Goal: Information Seeking & Learning: Understand process/instructions

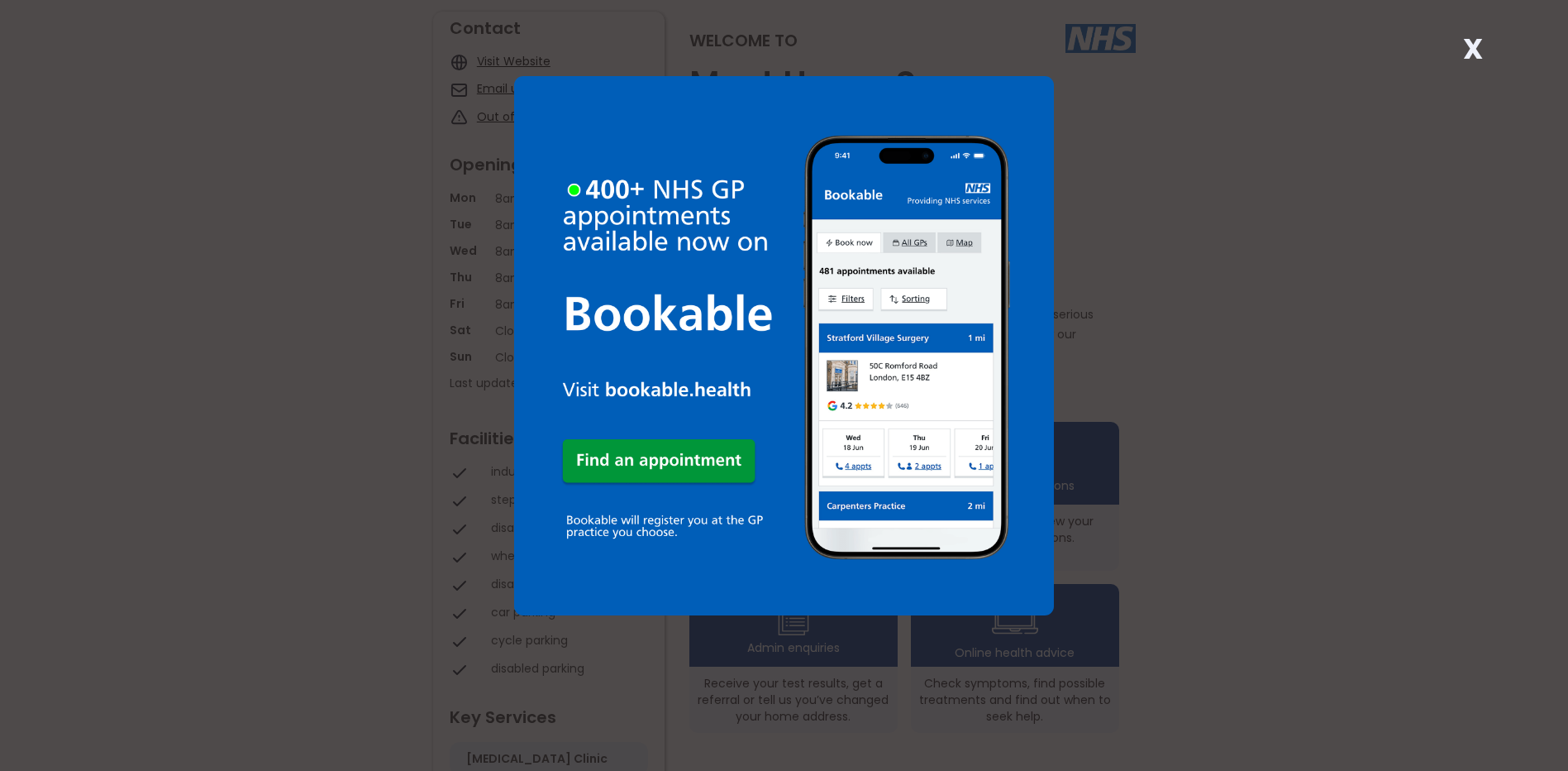
scroll to position [165, 0]
click at [1468, 51] on strong "X" at bounding box center [1473, 49] width 20 height 40
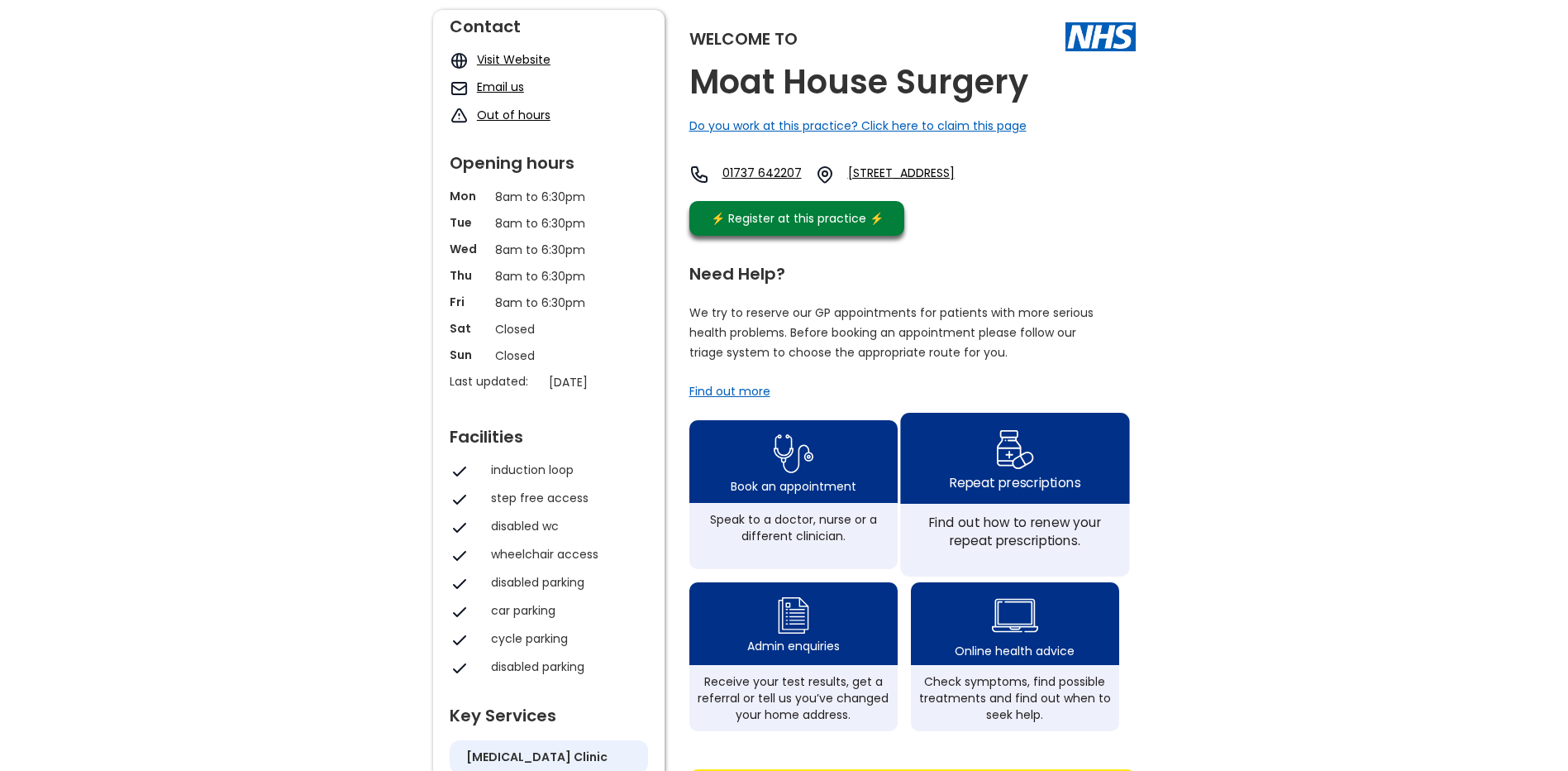
click at [1014, 473] on img at bounding box center [1015, 449] width 39 height 48
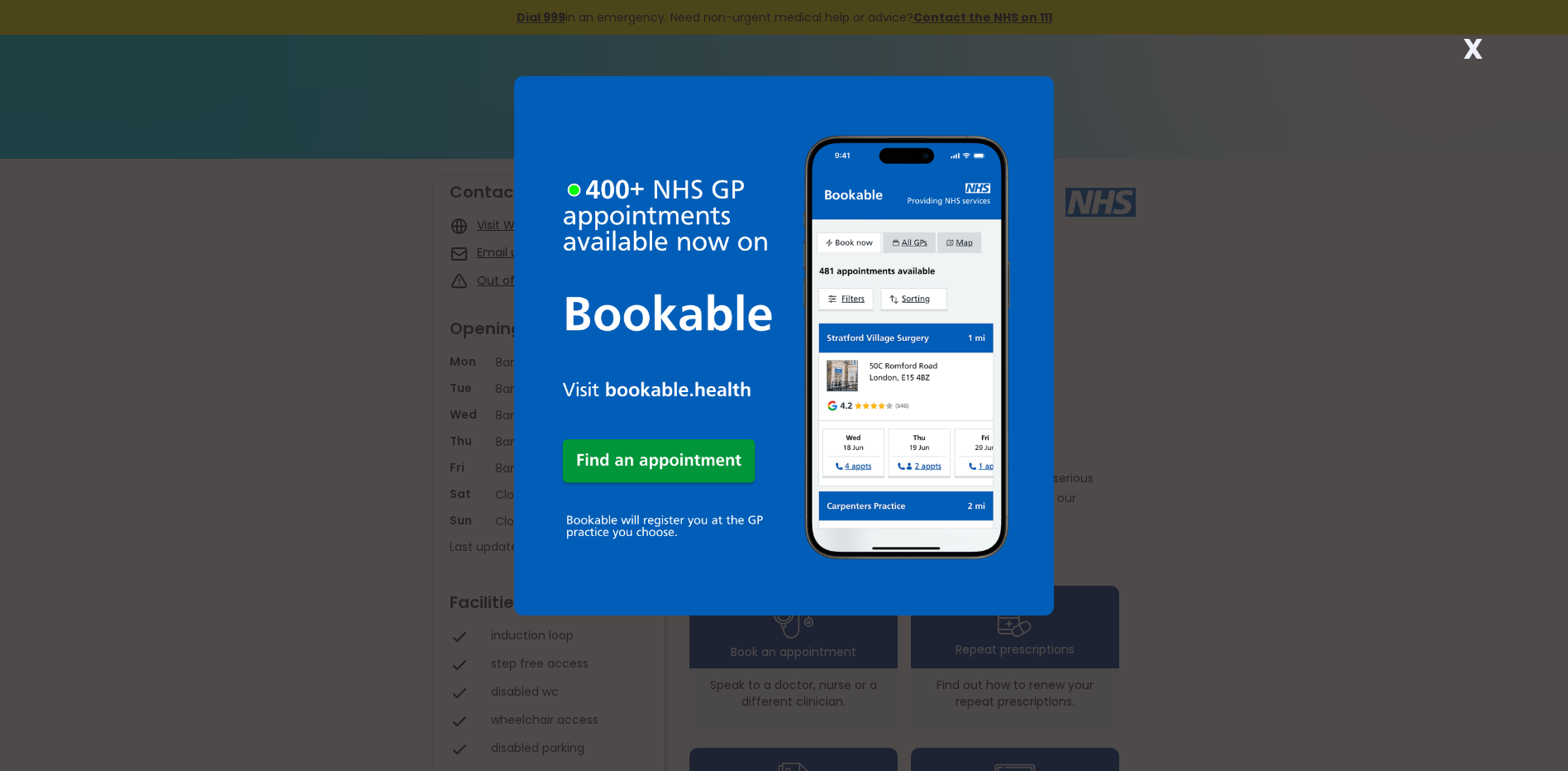
click at [1479, 50] on strong "X" at bounding box center [1473, 49] width 20 height 40
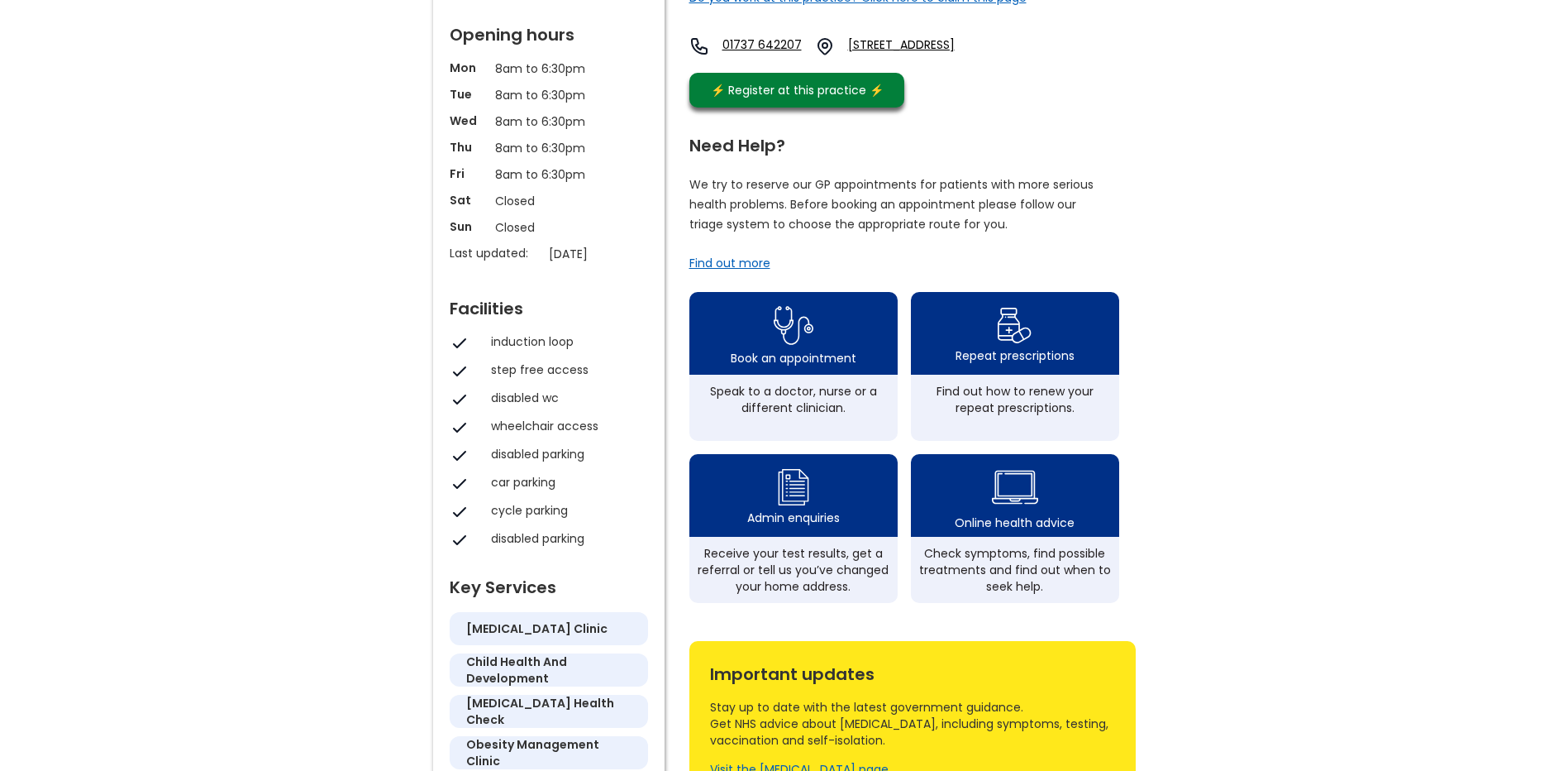
scroll to position [330, 0]
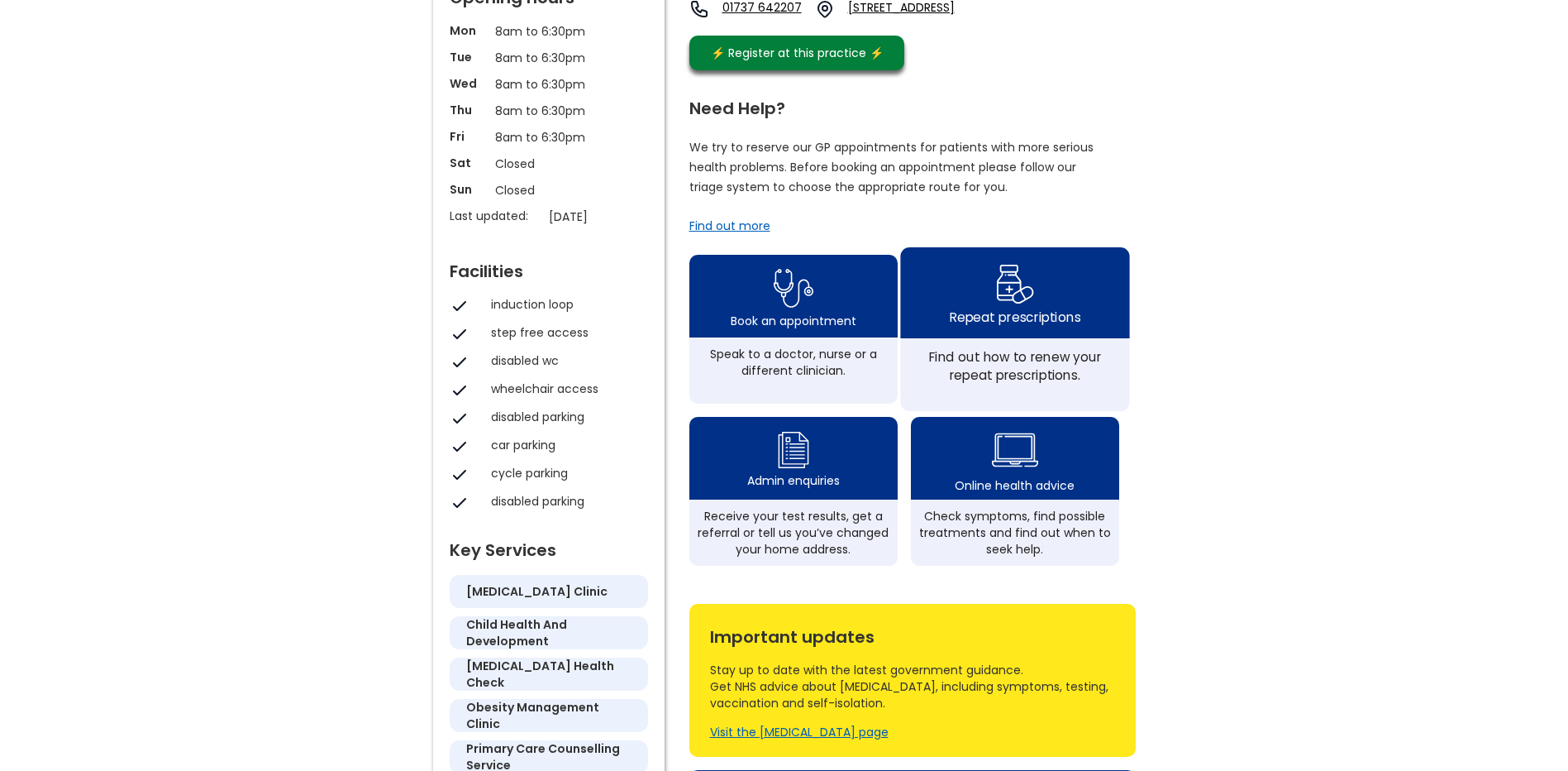
click at [1014, 325] on div "Repeat prescriptions" at bounding box center [1014, 317] width 131 height 19
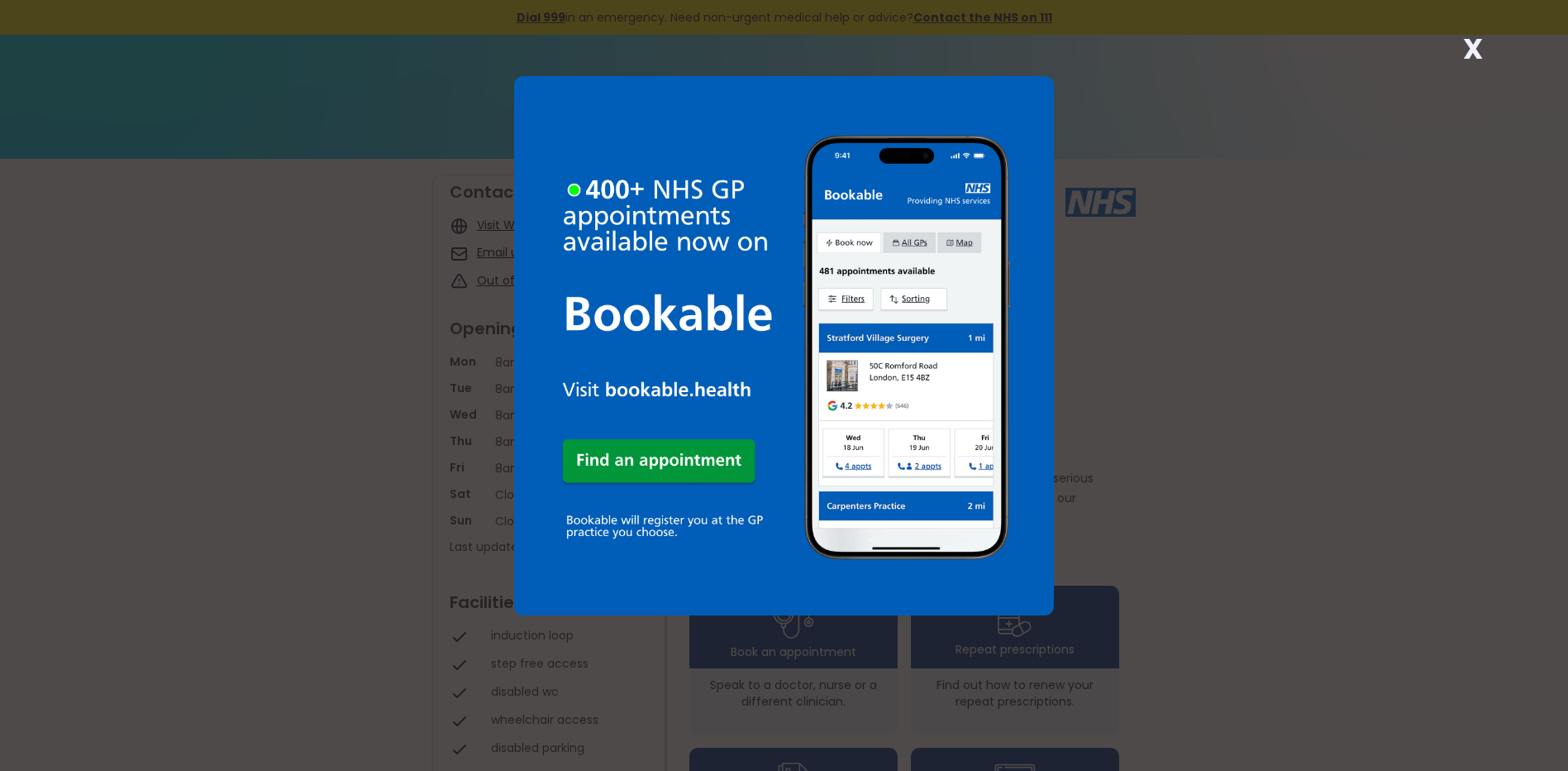
click at [1469, 48] on strong "X" at bounding box center [1473, 49] width 20 height 40
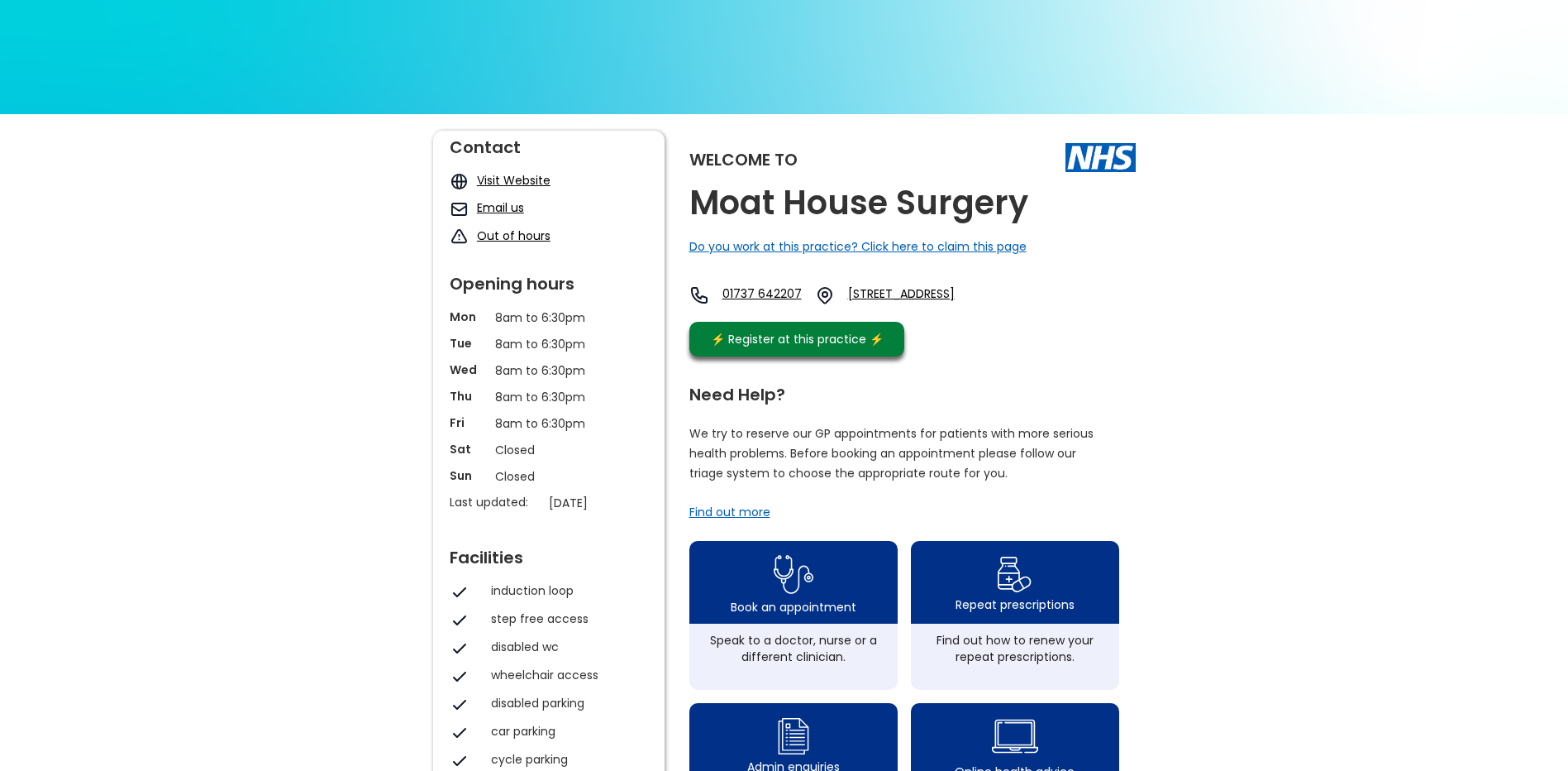
scroll to position [83, 0]
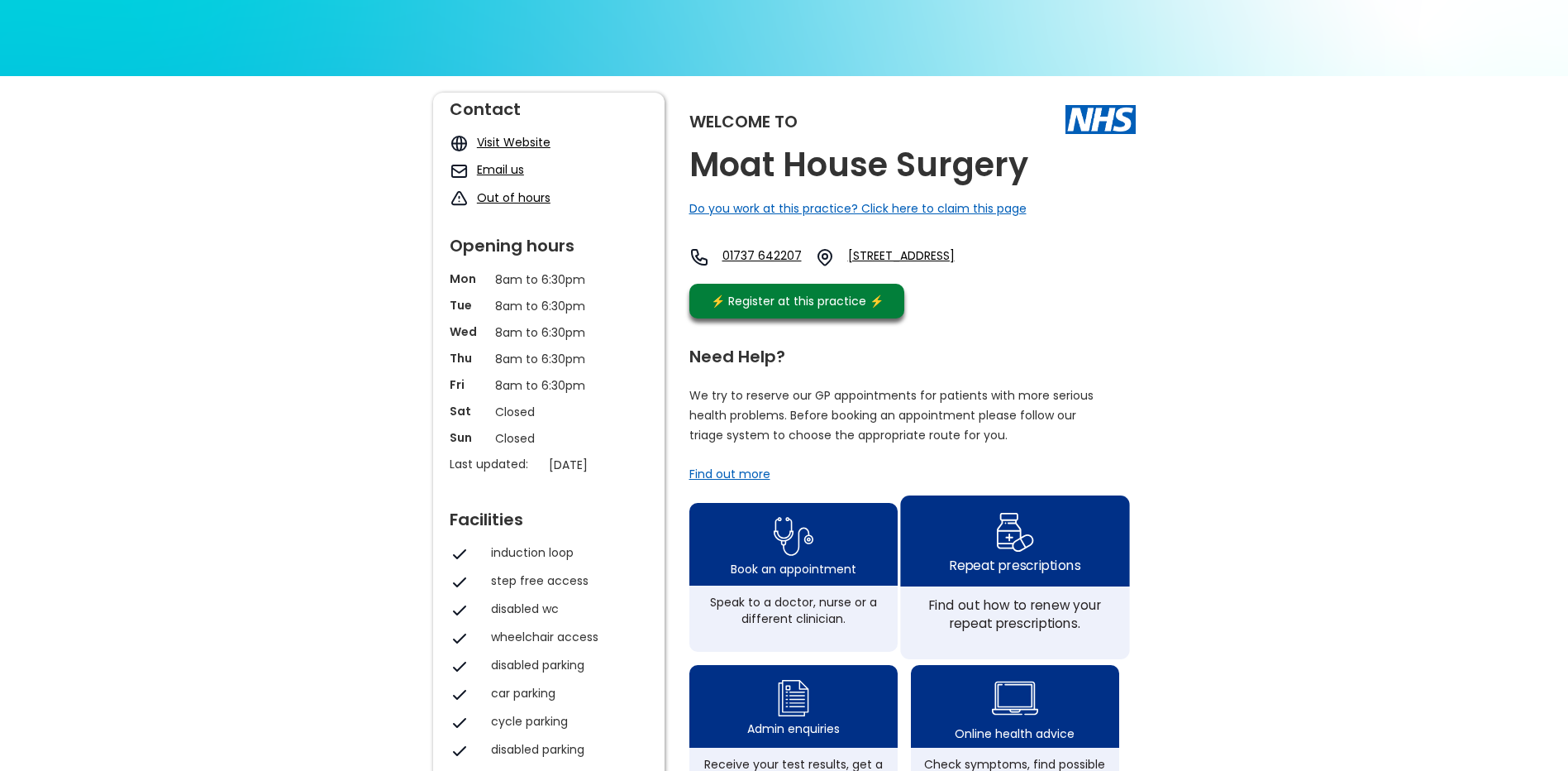
click at [1026, 574] on div "Repeat prescriptions" at bounding box center [1014, 565] width 131 height 19
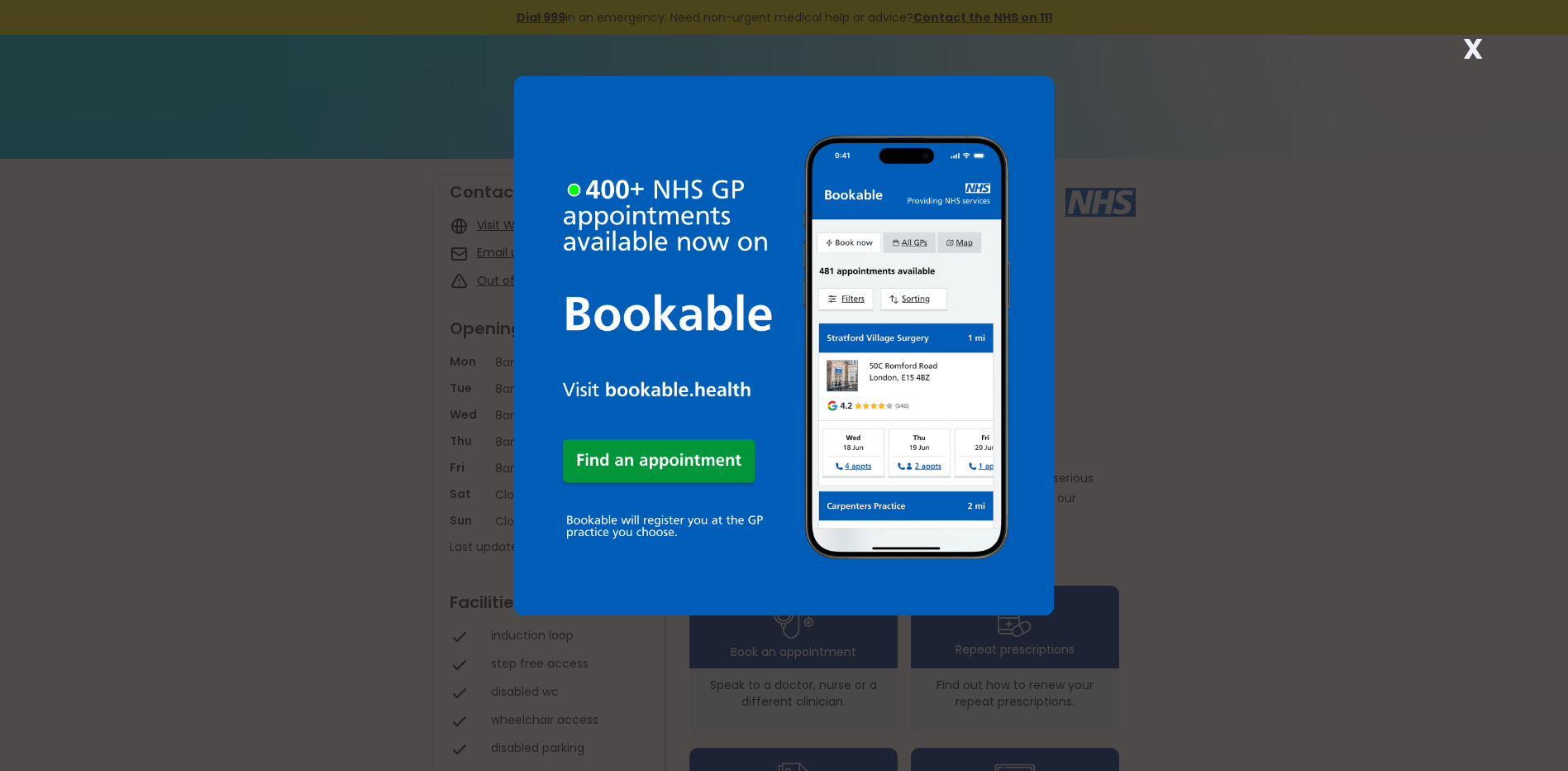
click at [1479, 44] on strong "X" at bounding box center [1473, 49] width 20 height 40
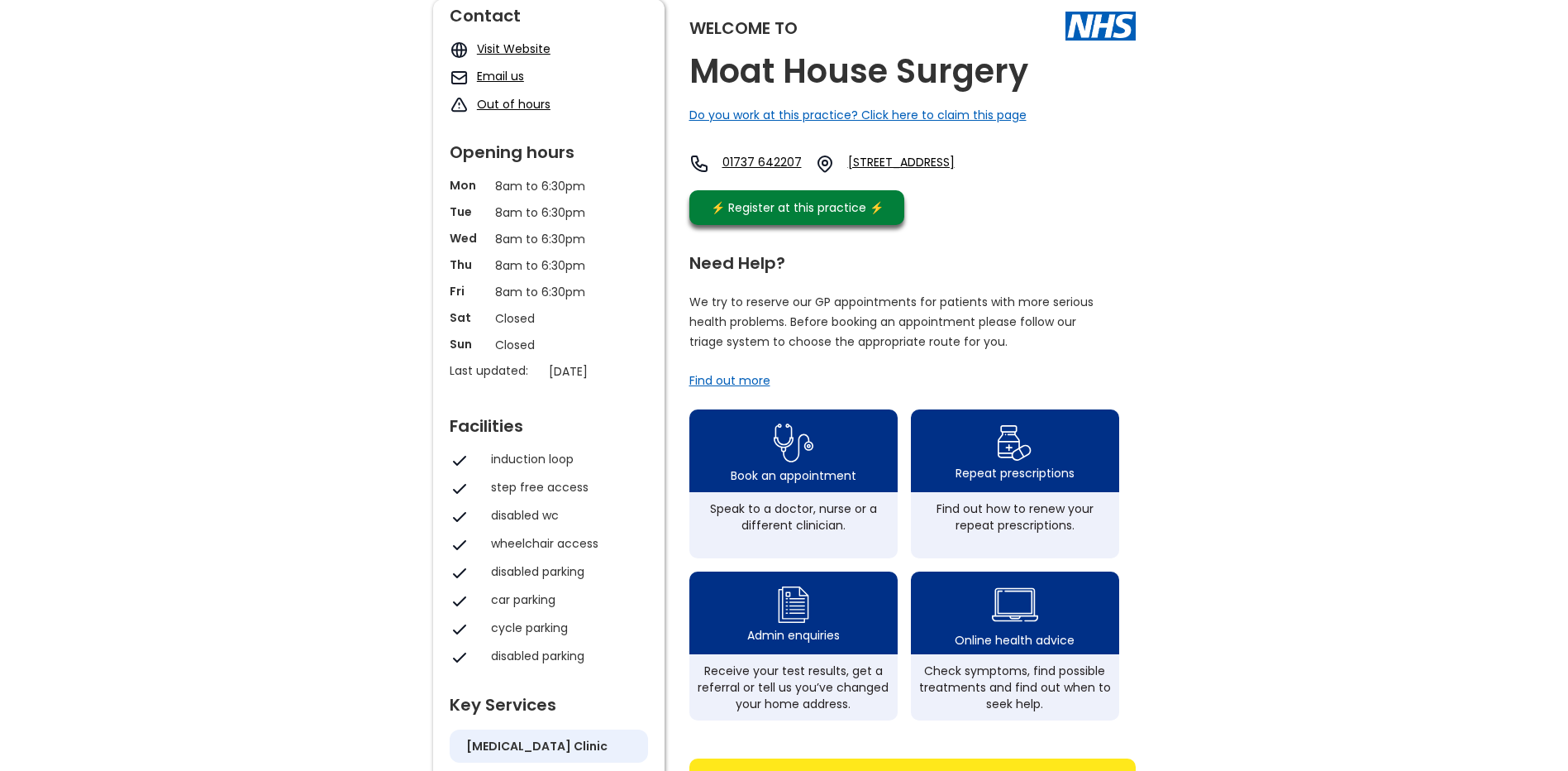
scroll to position [83, 0]
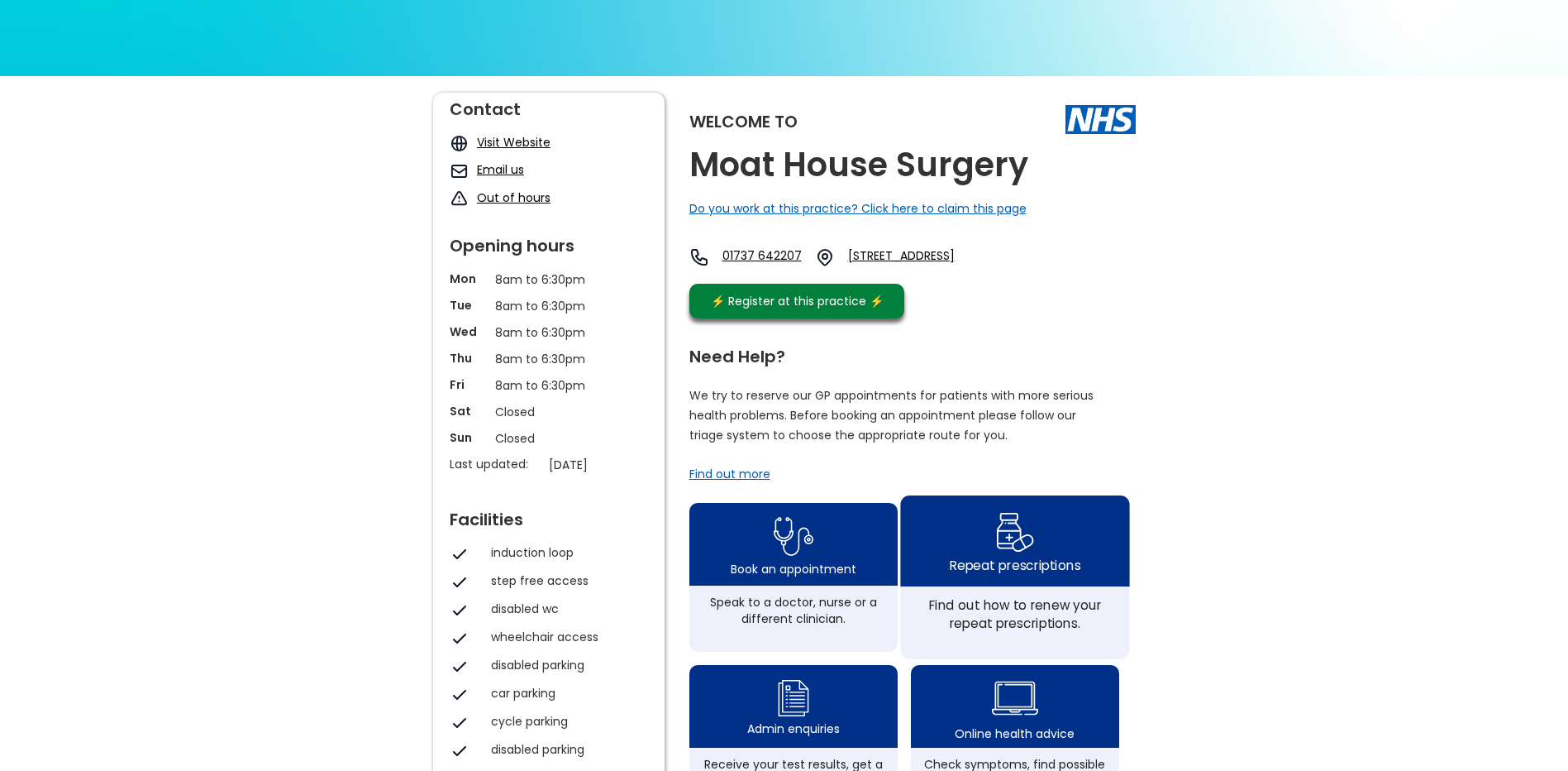
click at [939, 632] on div "Find out how to renew your repeat prescriptions." at bounding box center [1015, 613] width 211 height 36
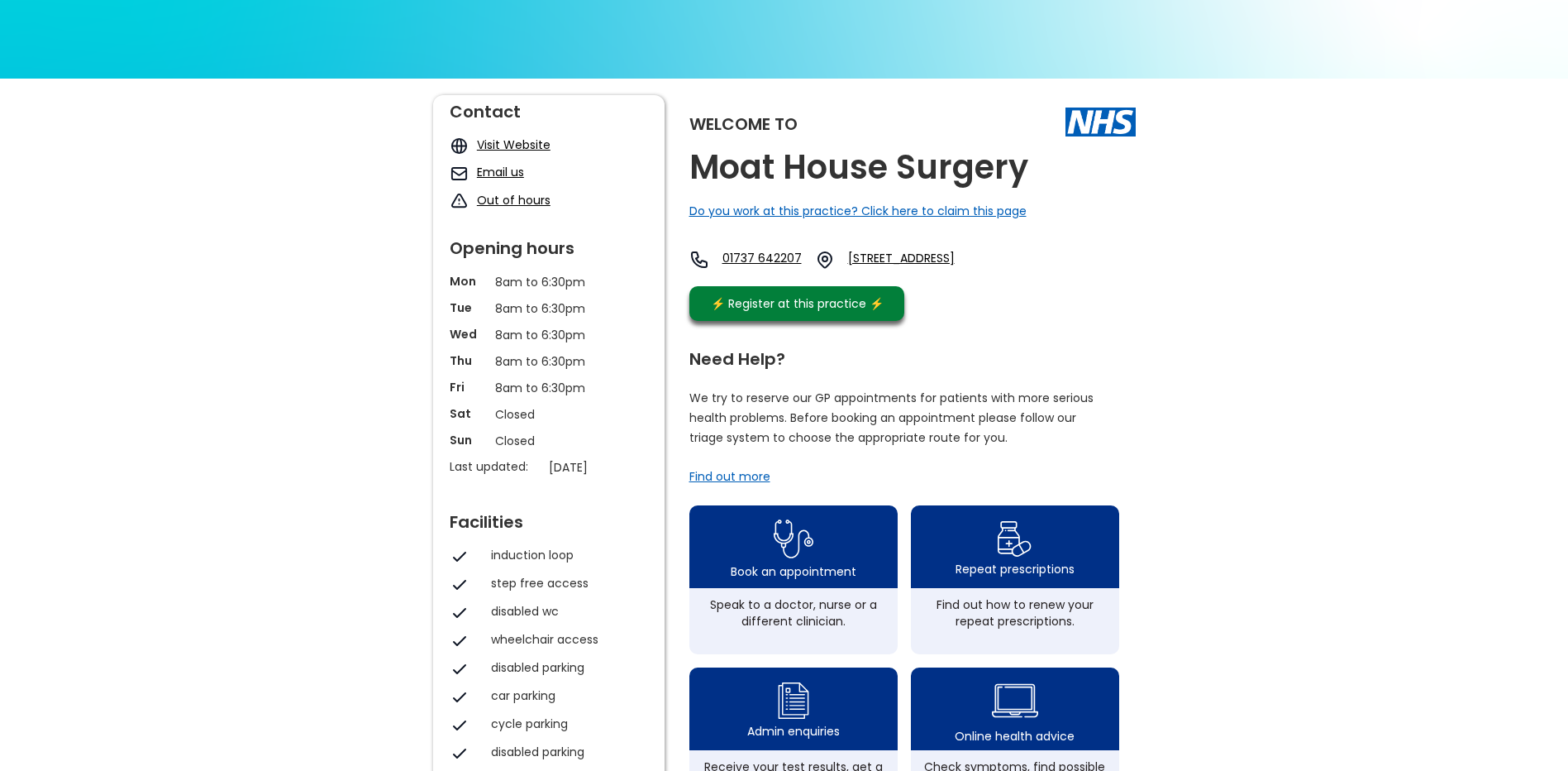
scroll to position [0, 0]
